Goal: Complete application form

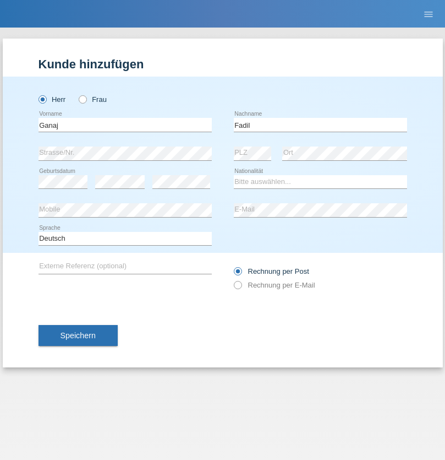
type input "Fadil"
select select "XK"
select select "C"
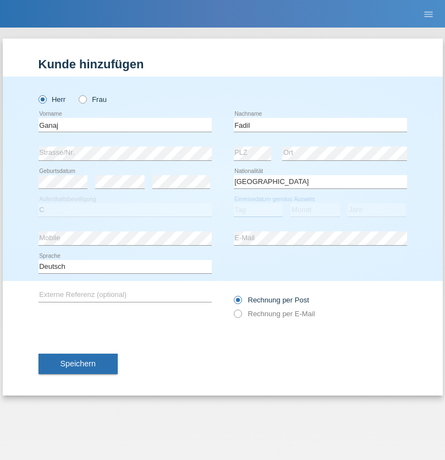
select select "10"
select select "08"
select select "2021"
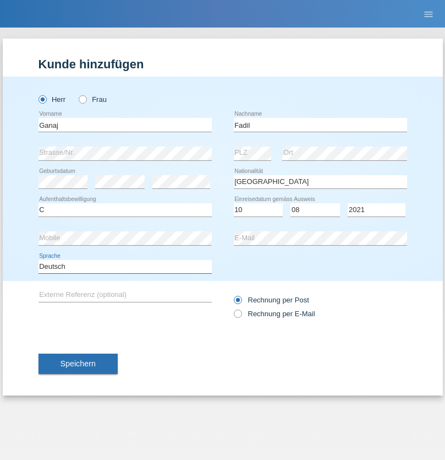
select select "en"
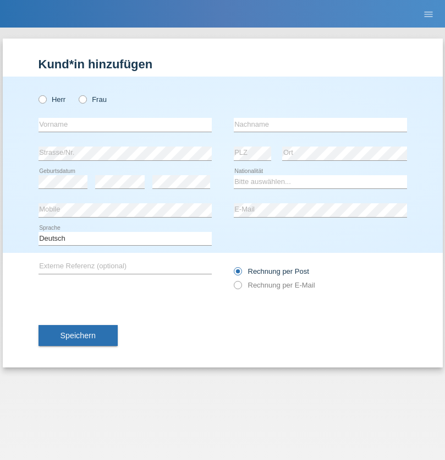
radio input "true"
click at [125, 124] on input "text" at bounding box center [125, 125] width 173 height 14
type input "Ibrahim"
click at [320, 124] on input "text" at bounding box center [320, 125] width 173 height 14
type input "Muja"
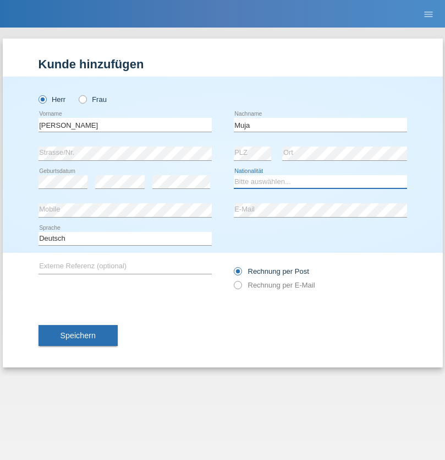
select select "XK"
select select "C"
select select "03"
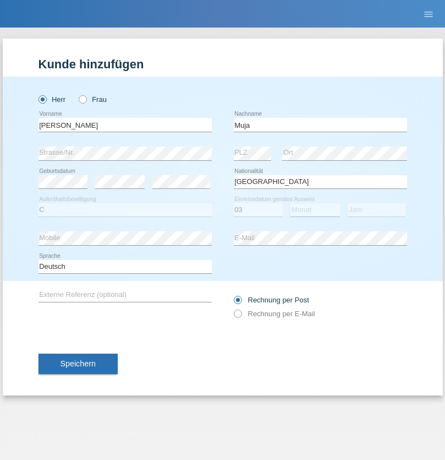
select select "07"
select select "2021"
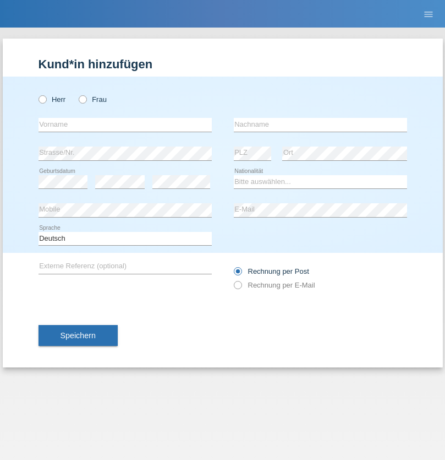
radio input "true"
click at [125, 124] on input "text" at bounding box center [125, 125] width 173 height 14
type input "Thomas"
click at [320, 124] on input "text" at bounding box center [320, 125] width 173 height 14
type input "Berger"
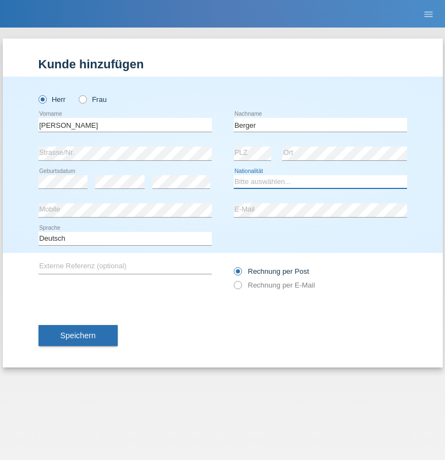
select select "CH"
radio input "true"
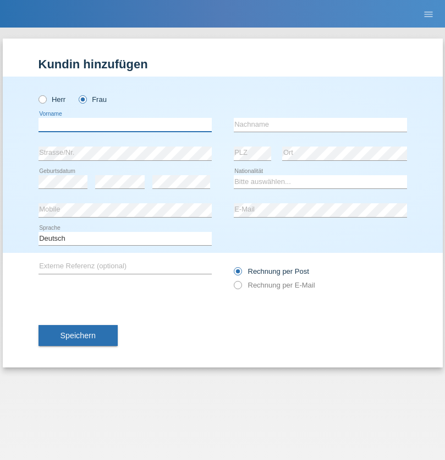
click at [125, 124] on input "text" at bounding box center [125, 125] width 173 height 14
type input "Teixeira da Silva Moço"
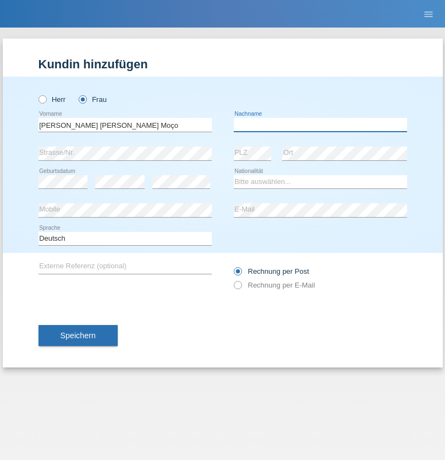
click at [320, 124] on input "text" at bounding box center [320, 125] width 173 height 14
type input "Paula"
select select "PT"
select select "C"
select select "28"
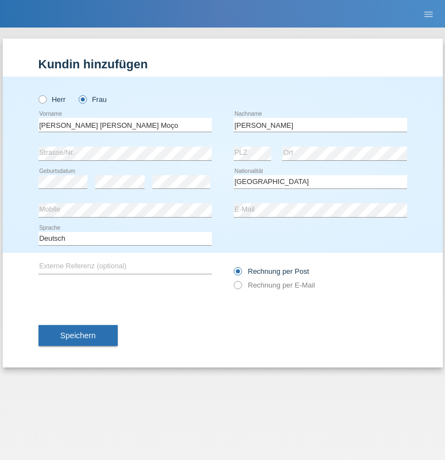
select select "03"
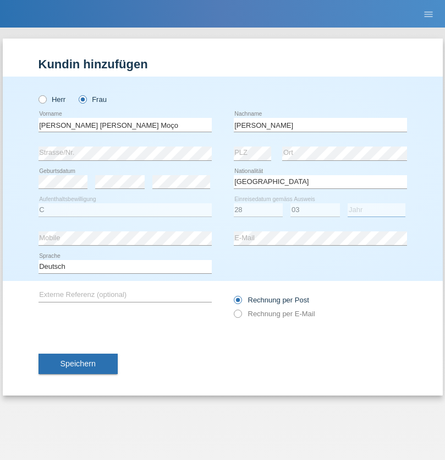
select select "2005"
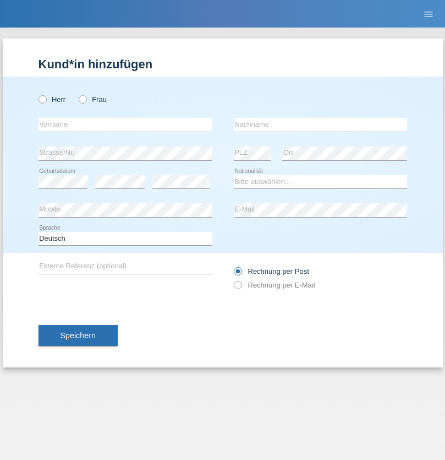
radio input "true"
click at [125, 124] on input "text" at bounding box center [125, 125] width 173 height 14
type input "Sayanthini"
click at [320, 124] on input "text" at bounding box center [320, 125] width 173 height 14
type input "Segatheeswaran"
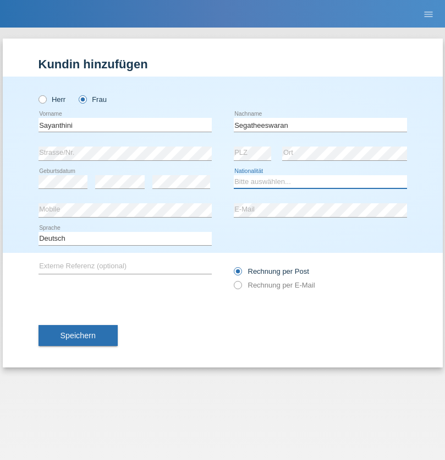
select select "LK"
select select "C"
select select "01"
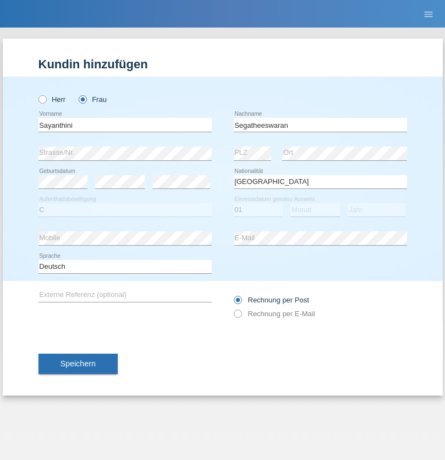
select select "05"
select select "2017"
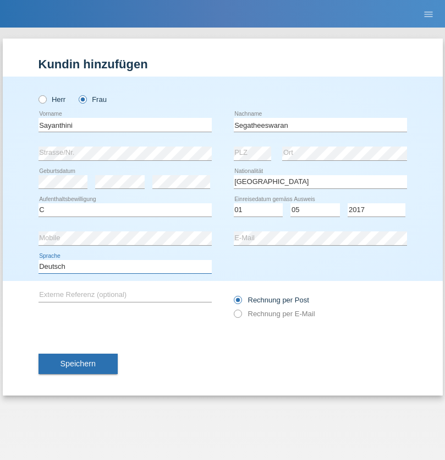
select select "en"
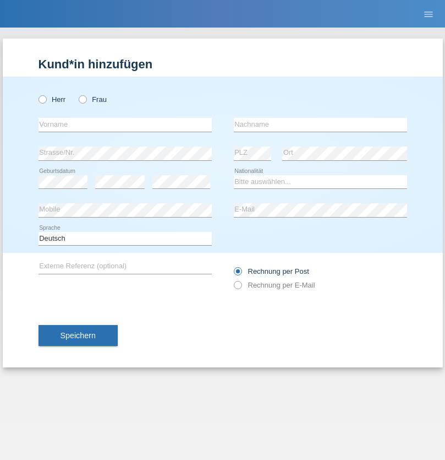
radio input "true"
click at [125, 124] on input "text" at bounding box center [125, 125] width 173 height 14
type input "Teklay"
click at [320, 124] on input "text" at bounding box center [320, 125] width 173 height 14
type input "Fiori"
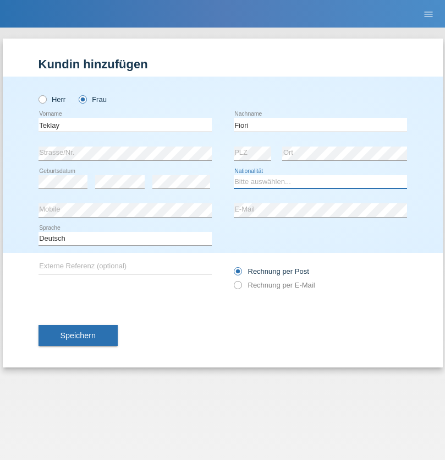
select select "ER"
select select "C"
select select "10"
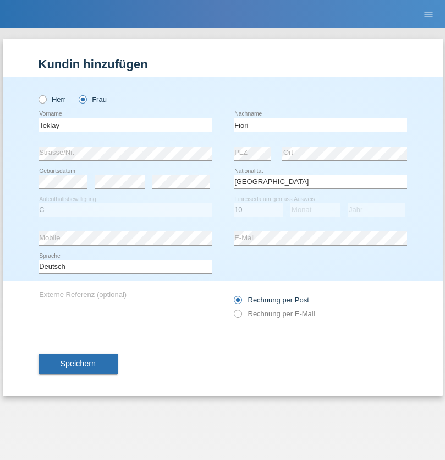
select select "08"
select select "2021"
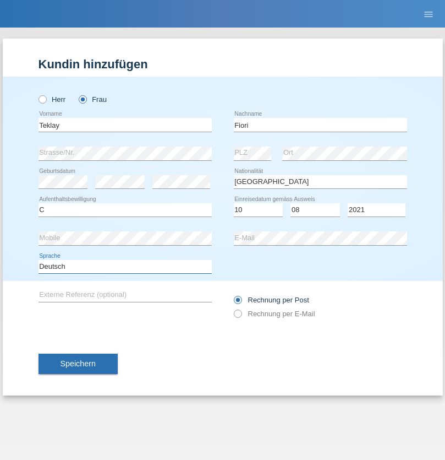
select select "en"
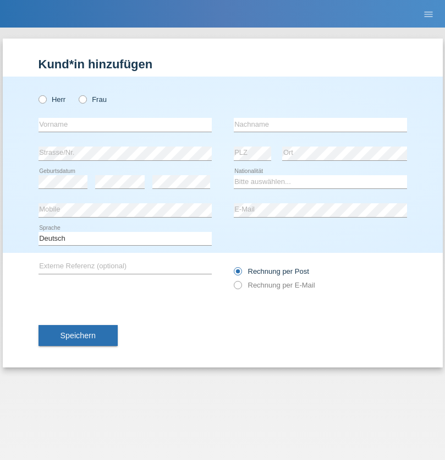
radio input "true"
click at [125, 124] on input "text" at bounding box center [125, 125] width 173 height 14
type input "Sadia"
click at [320, 124] on input "text" at bounding box center [320, 125] width 173 height 14
type input "Nejmaoui"
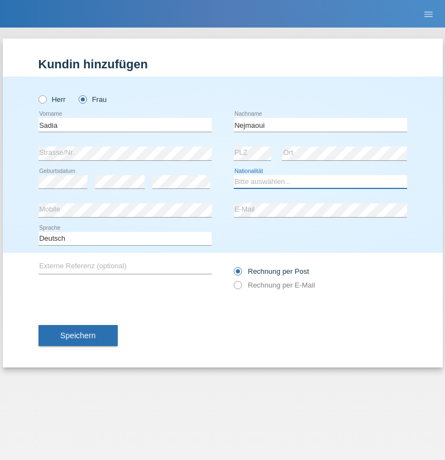
select select "MA"
select select "C"
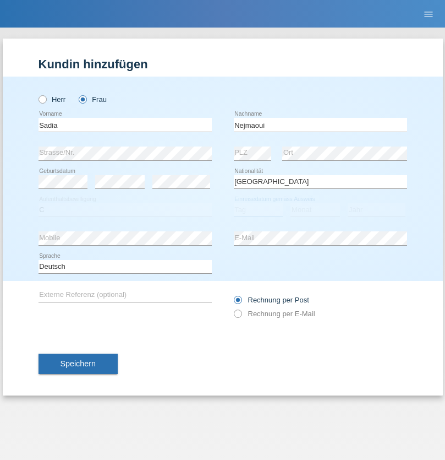
select select "01"
select select "06"
select select "1964"
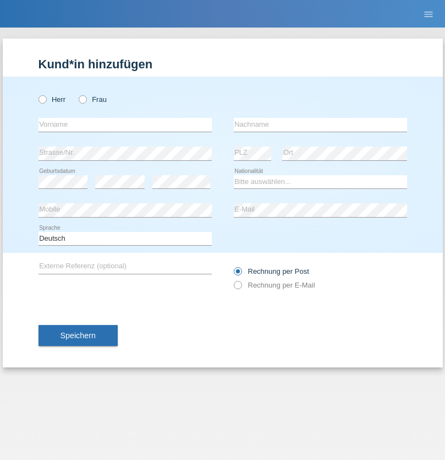
radio input "true"
click at [125, 124] on input "text" at bounding box center [125, 125] width 173 height 14
type input "Carlos"
click at [320, 124] on input "text" at bounding box center [320, 125] width 173 height 14
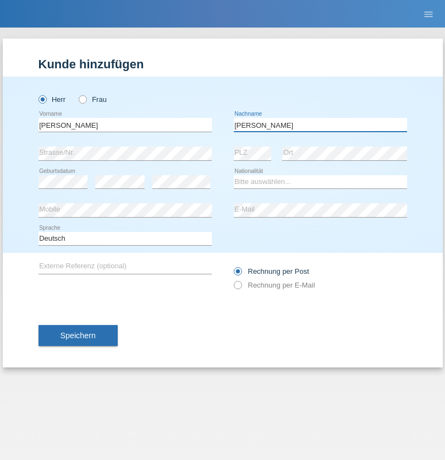
type input "Nobrega"
select select "CH"
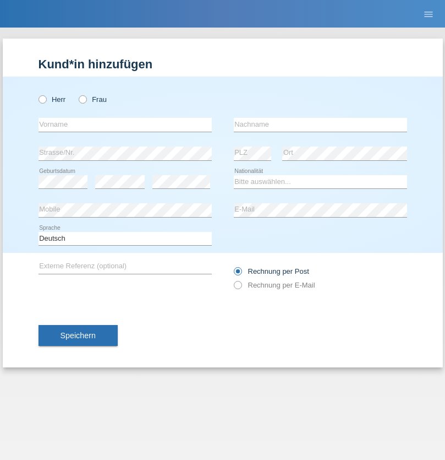
radio input "true"
click at [125, 124] on input "text" at bounding box center [125, 125] width 173 height 14
type input "Thivagaran"
click at [320, 124] on input "text" at bounding box center [320, 125] width 173 height 14
type input "Selvanayagam"
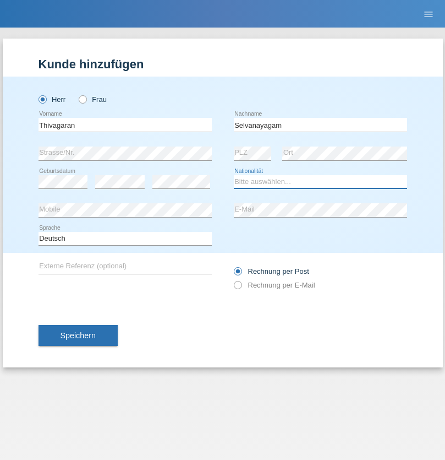
select select "LK"
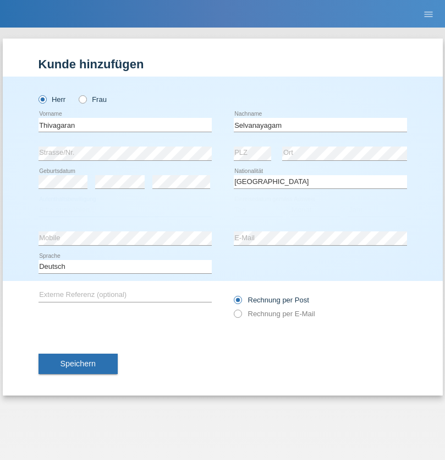
select select "C"
select select "23"
select select "03"
select select "2021"
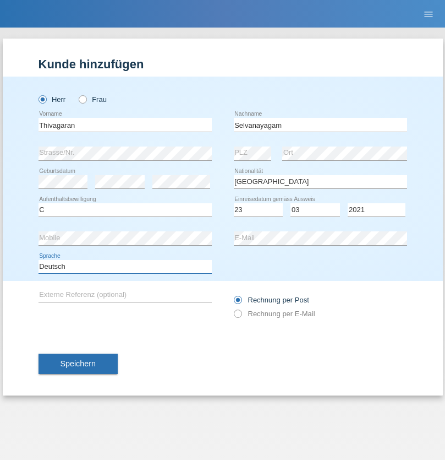
select select "en"
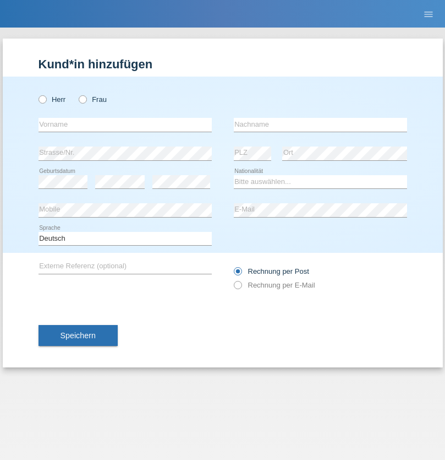
radio input "true"
click at [125, 124] on input "text" at bounding box center [125, 125] width 173 height 14
type input "[PERSON_NAME]"
click at [320, 124] on input "text" at bounding box center [320, 125] width 173 height 14
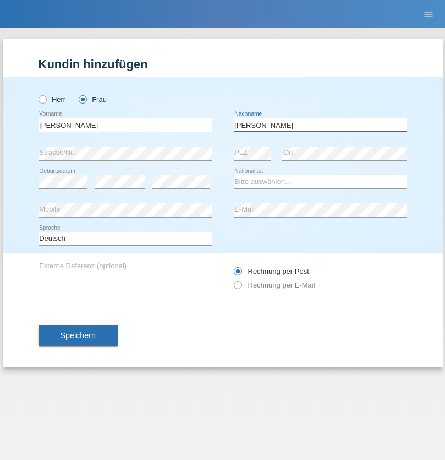
type input "[PERSON_NAME]"
select select "CH"
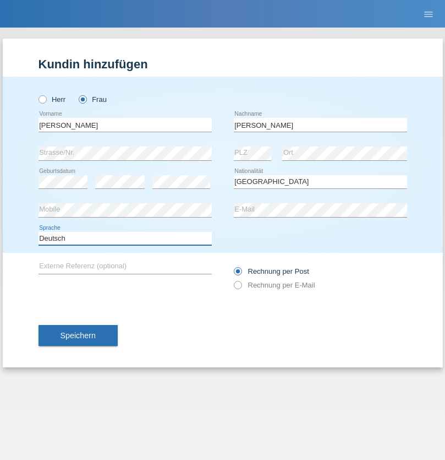
select select "en"
